Goal: Task Accomplishment & Management: Manage account settings

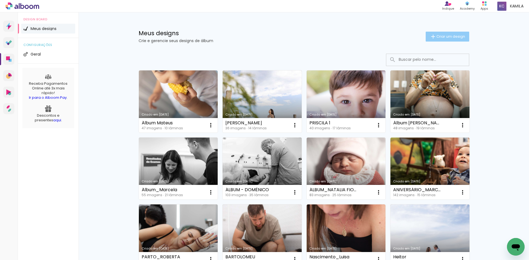
click at [446, 36] on span "Criar um design" at bounding box center [451, 37] width 29 height 4
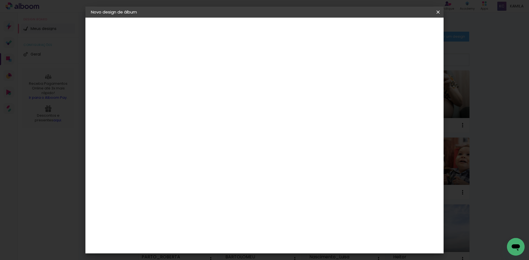
click at [181, 77] on input at bounding box center [181, 74] width 0 height 9
type input "Lovisa"
type paper-input "Lovisa"
drag, startPoint x: 426, startPoint y: 26, endPoint x: 246, endPoint y: 112, distance: 199.2
click at [0, 0] on slot "Avançar" at bounding box center [0, 0] width 0 height 0
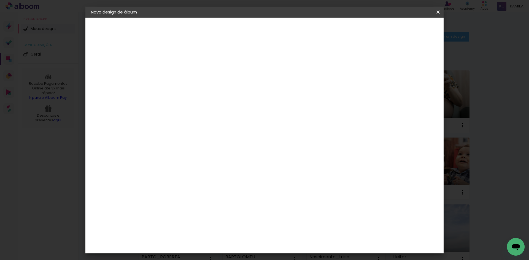
click at [212, 88] on iron-icon at bounding box center [210, 88] width 4 height 4
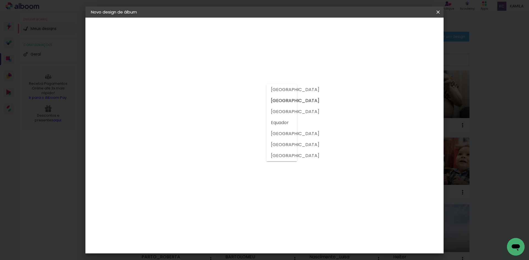
click at [212, 107] on input at bounding box center [189, 104] width 45 height 7
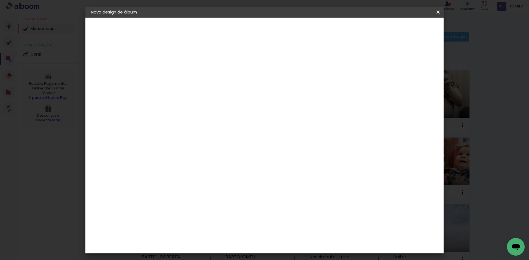
click at [212, 107] on input at bounding box center [189, 104] width 45 height 7
drag, startPoint x: 233, startPoint y: 106, endPoint x: 129, endPoint y: 99, distance: 104.1
click at [129, 18] on quentale-album-spec "Iniciar design Iniciar design" at bounding box center [264, 18] width 358 height 0
click at [212, 105] on input "Matias" at bounding box center [189, 104] width 45 height 7
type input "Matias"
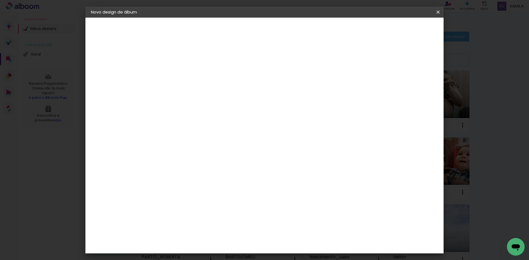
type paper-input "Matias"
click at [270, 87] on paper-item "Tamanho Livre" at bounding box center [244, 84] width 49 height 12
click at [184, 109] on div at bounding box center [189, 108] width 45 height 1
drag, startPoint x: 195, startPoint y: 107, endPoint x: 134, endPoint y: 104, distance: 60.9
click at [134, 18] on quentale-album-spec "Iniciar design Iniciar design" at bounding box center [264, 18] width 358 height 0
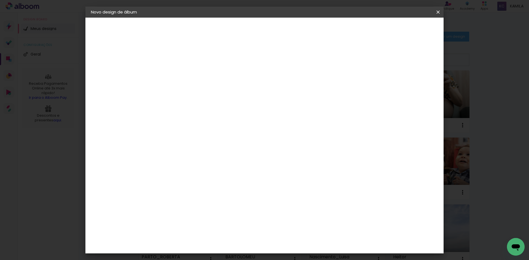
click at [267, 114] on div "Sugerir uma encadernadora" at bounding box center [250, 115] width 34 height 9
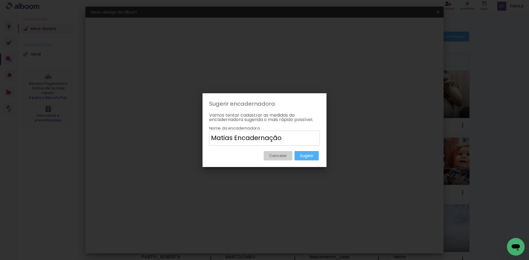
type input "Matias Encadernação"
type paper-input "Matias Encadernação"
click at [0, 0] on slot "Sugerir" at bounding box center [0, 0] width 0 height 0
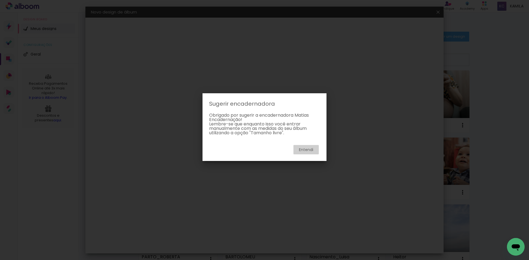
click at [0, 0] on slot "Entendi" at bounding box center [0, 0] width 0 height 0
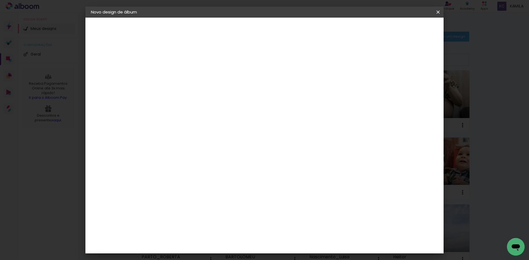
click at [212, 103] on input at bounding box center [189, 104] width 45 height 7
click at [208, 90] on input "Brasil" at bounding box center [187, 88] width 40 height 7
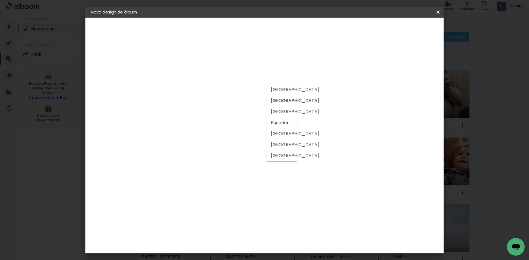
click at [0, 0] on slot "Bolívia" at bounding box center [0, 0] width 0 height 0
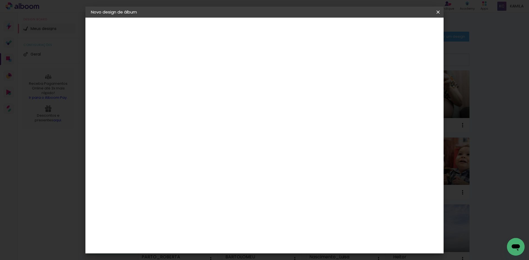
click at [208, 88] on input "Bolívia" at bounding box center [187, 88] width 40 height 7
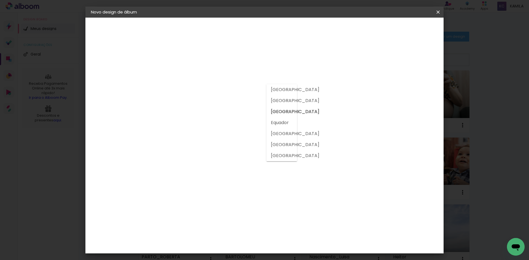
click at [270, 84] on paper-item "Tamanho Livre" at bounding box center [244, 84] width 49 height 12
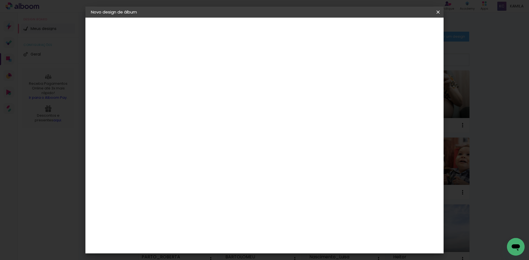
click at [192, 86] on input "Bolívia" at bounding box center [187, 88] width 40 height 7
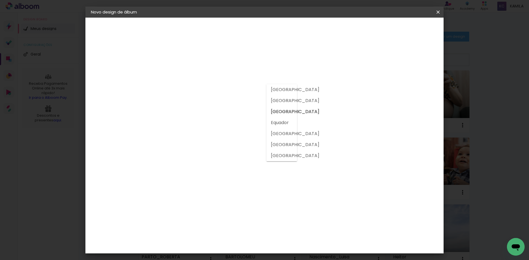
click at [0, 0] on slot "Brasil" at bounding box center [0, 0] width 0 height 0
type input "Brasil"
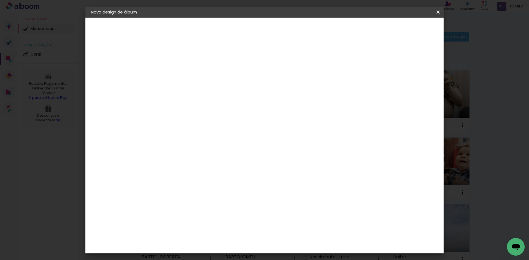
click at [212, 104] on input at bounding box center [189, 104] width 45 height 7
click at [0, 0] on slot "Avançar" at bounding box center [0, 0] width 0 height 0
click at [404, 30] on span "Iniciar design" at bounding box center [391, 29] width 25 height 4
click at [404, 28] on span "Iniciar design" at bounding box center [391, 29] width 25 height 4
click at [376, 64] on div at bounding box center [373, 63] width 5 height 5
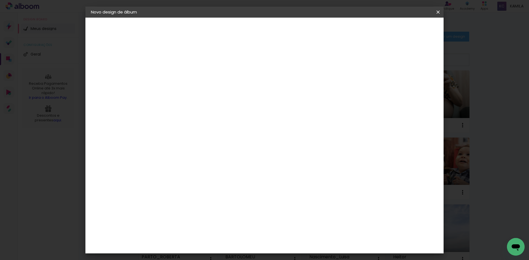
type paper-checkbox "on"
click at [404, 29] on span "Iniciar design" at bounding box center [391, 29] width 25 height 4
click at [192, 65] on div "mm" at bounding box center [191, 63] width 9 height 4
click at [404, 29] on span "Iniciar design" at bounding box center [391, 29] width 25 height 4
click at [439, 12] on iron-icon at bounding box center [438, 12] width 7 height 6
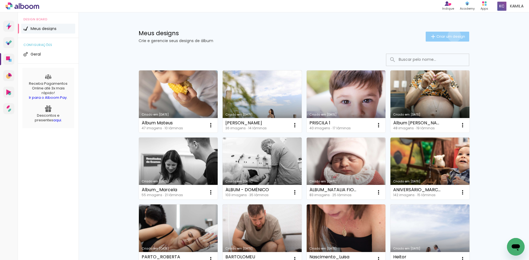
click at [451, 36] on span "Criar um design" at bounding box center [451, 37] width 29 height 4
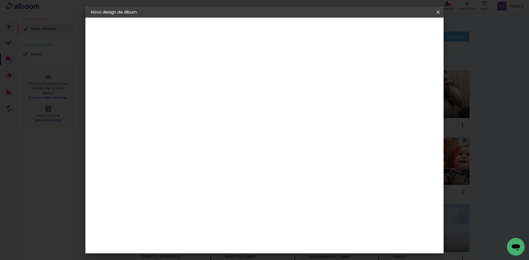
click at [183, 69] on paper-input-container "Título do álbum" at bounding box center [181, 74] width 4 height 14
type input "Lovisa"
click at [0, 0] on slot "Avançar" at bounding box center [0, 0] width 0 height 0
click at [212, 86] on iron-icon at bounding box center [210, 88] width 4 height 4
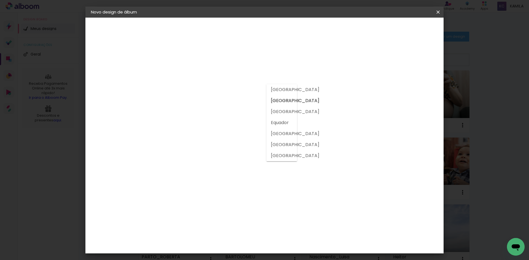
click at [440, 10] on iron-icon at bounding box center [438, 12] width 7 height 6
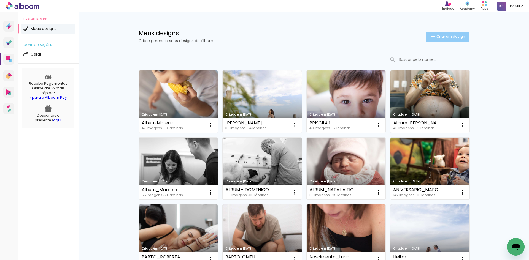
click at [451, 35] on span "Criar um design" at bounding box center [451, 37] width 29 height 4
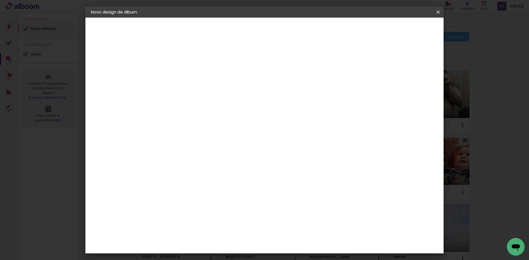
click at [181, 72] on input at bounding box center [181, 74] width 0 height 9
type input "Lovisa"
type paper-input "Lovisa"
click at [0, 0] on slot "Avançar" at bounding box center [0, 0] width 0 height 0
click at [225, 108] on paper-input-container at bounding box center [195, 105] width 60 height 12
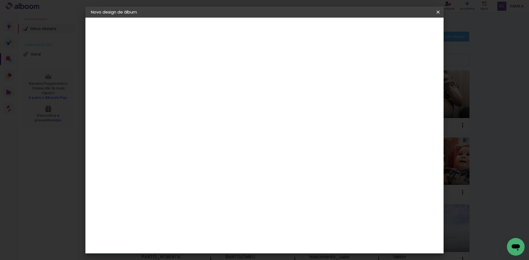
type input "mat"
type paper-input "mat"
click at [211, 122] on div "Matias Encadernações" at bounding box center [194, 125] width 34 height 9
click at [0, 0] on slot "Avançar" at bounding box center [0, 0] width 0 height 0
click at [209, 93] on iron-icon at bounding box center [206, 96] width 7 height 7
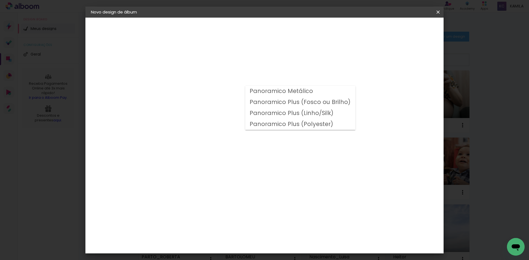
click at [0, 0] on slot "Panoramico Plus (Fosco ou Brilho)" at bounding box center [0, 0] width 0 height 0
type input "Panoramico Plus (Fosco ou Brilho)"
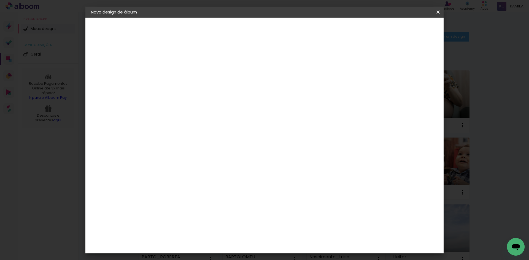
scroll to position [165, 0]
click at [239, 254] on span "30 × 30 cm" at bounding box center [228, 259] width 20 height 11
click at [0, 0] on slot "Avançar" at bounding box center [0, 0] width 0 height 0
click at [373, 59] on div at bounding box center [370, 59] width 5 height 5
type paper-checkbox "on"
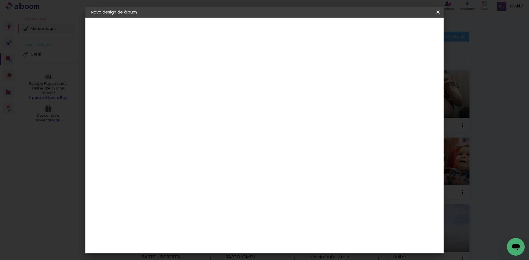
click at [404, 28] on span "Iniciar design" at bounding box center [391, 29] width 25 height 4
click at [404, 27] on span "Iniciar design" at bounding box center [391, 29] width 25 height 4
click at [373, 58] on div at bounding box center [370, 59] width 5 height 5
click at [404, 29] on span "Iniciar design" at bounding box center [391, 29] width 25 height 4
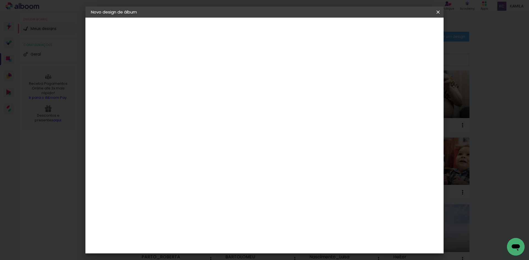
click at [174, 58] on input "2" at bounding box center [176, 59] width 19 height 7
click at [135, 82] on paper-button "30 × 30 30.5 × 61 cm" at bounding box center [121, 80] width 60 height 11
click at [211, 89] on div "Escolha o tamanho" at bounding box center [195, 102] width 32 height 26
click at [112, 57] on div "2. Especificações" at bounding box center [121, 56] width 60 height 7
click at [97, 64] on paper-button at bounding box center [121, 68] width 60 height 11
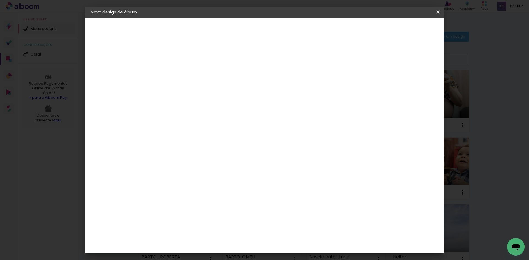
click at [109, 81] on iron-pages "Modelo Escolhendo modelo... Tamanho livre" at bounding box center [121, 80] width 60 height 11
click at [108, 79] on iron-pages "Modelo Escolhendo modelo... Tamanho livre" at bounding box center [121, 80] width 60 height 11
click at [270, 29] on div "Voltar Avançar" at bounding box center [242, 29] width 55 height 9
click at [99, 80] on iron-pages "Modelo Escolhendo modelo... Tamanho livre" at bounding box center [121, 80] width 60 height 11
click at [110, 55] on div "2. Especificações" at bounding box center [121, 56] width 60 height 7
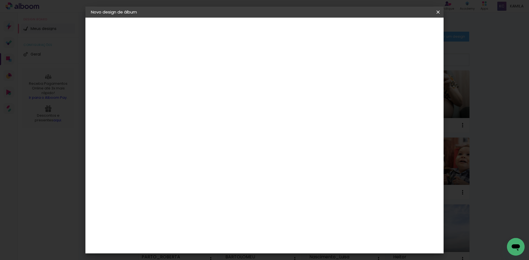
click at [105, 67] on iron-pages "Fornecedor Escolhendo fornecedor..." at bounding box center [121, 68] width 60 height 11
click at [105, 80] on iron-pages "Modelo Escolhendo modelo... Tamanho livre" at bounding box center [121, 80] width 60 height 11
click at [108, 97] on div "3. Revisão" at bounding box center [121, 96] width 60 height 7
click at [266, 64] on div "Fornecedor Escolha um fornecedor ou avance com o tamanho livre. Voltar Avançar" at bounding box center [217, 41] width 121 height 47
click at [208, 123] on div "Matias Encadernações" at bounding box center [194, 125] width 34 height 9
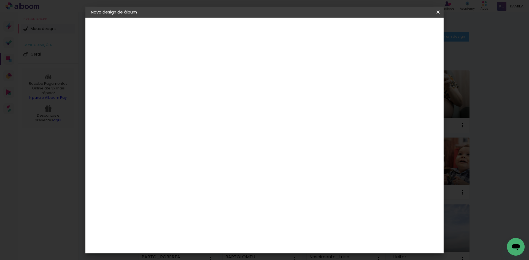
click at [183, 103] on input "mat" at bounding box center [189, 104] width 45 height 7
click at [192, 123] on div "Matias Encadernações" at bounding box center [194, 125] width 34 height 9
click at [278, 64] on div "Fornecedor Escolha um fornecedor ou avance com o tamanho livre. Voltar Avançar" at bounding box center [217, 41] width 121 height 47
click at [0, 0] on slot "Avançar" at bounding box center [0, 0] width 0 height 0
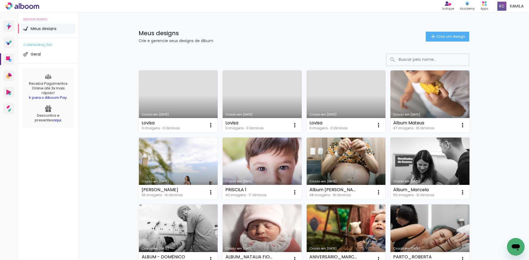
click at [159, 102] on link "Criado em [DATE]" at bounding box center [178, 102] width 79 height 62
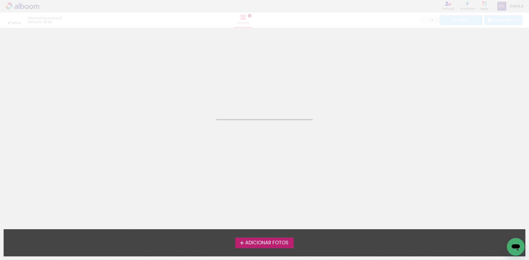
click at [258, 241] on span "Adicionar Fotos" at bounding box center [266, 243] width 43 height 5
click at [0, 0] on input "file" at bounding box center [0, 0] width 0 height 0
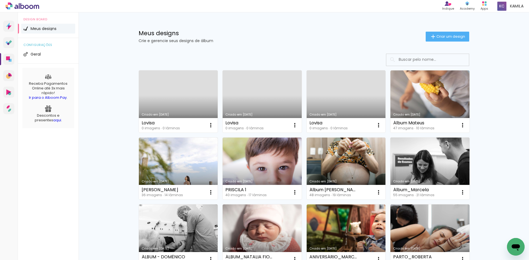
click at [249, 100] on link "Criado em [DATE]" at bounding box center [262, 102] width 79 height 62
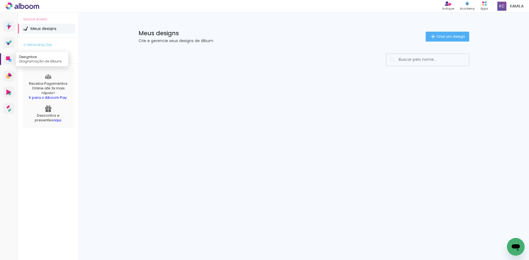
click at [10, 56] on link "Designbox Diagramação de álbuns" at bounding box center [8, 59] width 11 height 11
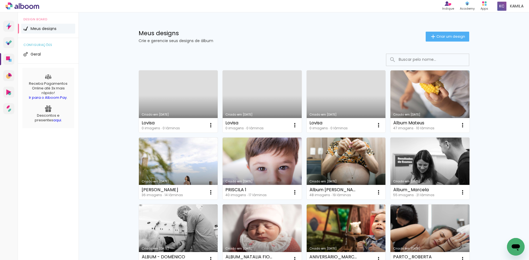
click at [182, 94] on link "Criado em [DATE]" at bounding box center [178, 102] width 79 height 62
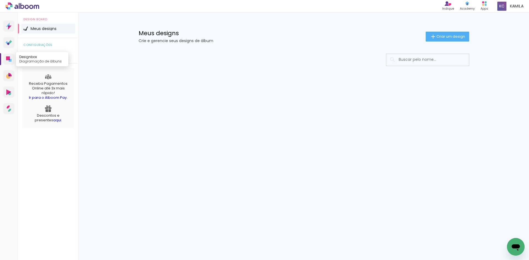
click at [8, 60] on icon at bounding box center [8, 58] width 4 height 4
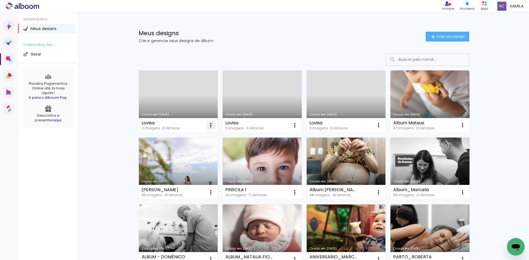
click at [209, 125] on iron-icon at bounding box center [211, 125] width 7 height 7
click at [182, 160] on span "Excluir" at bounding box center [178, 162] width 12 height 4
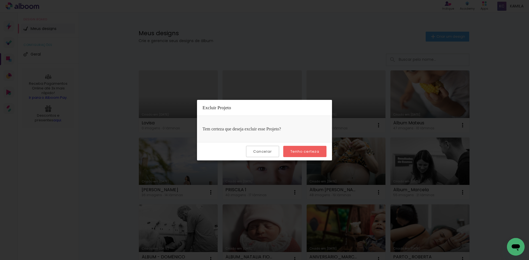
click at [0, 0] on slot "Tenho certeza" at bounding box center [0, 0] width 0 height 0
